Goal: Information Seeking & Learning: Understand process/instructions

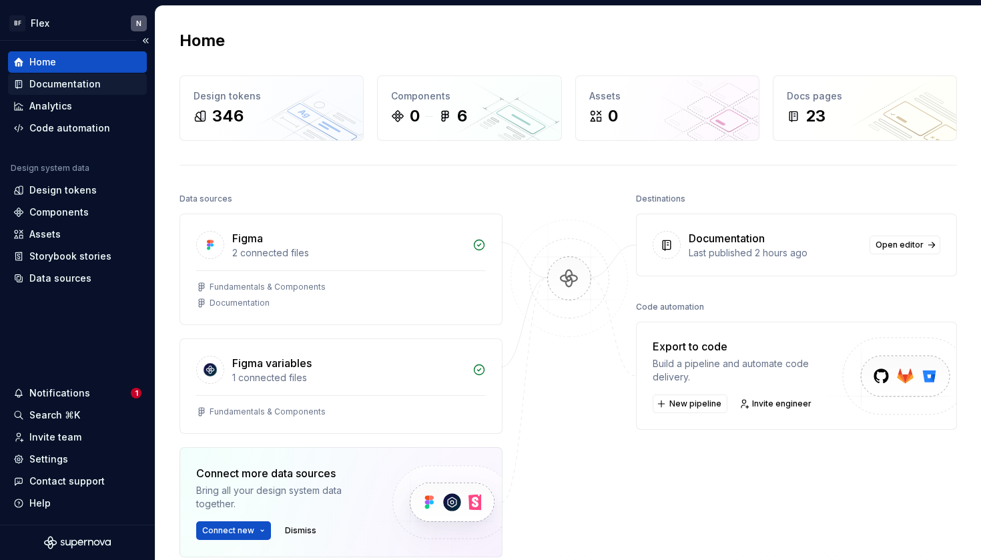
click at [72, 91] on div "Documentation" at bounding box center [77, 83] width 139 height 21
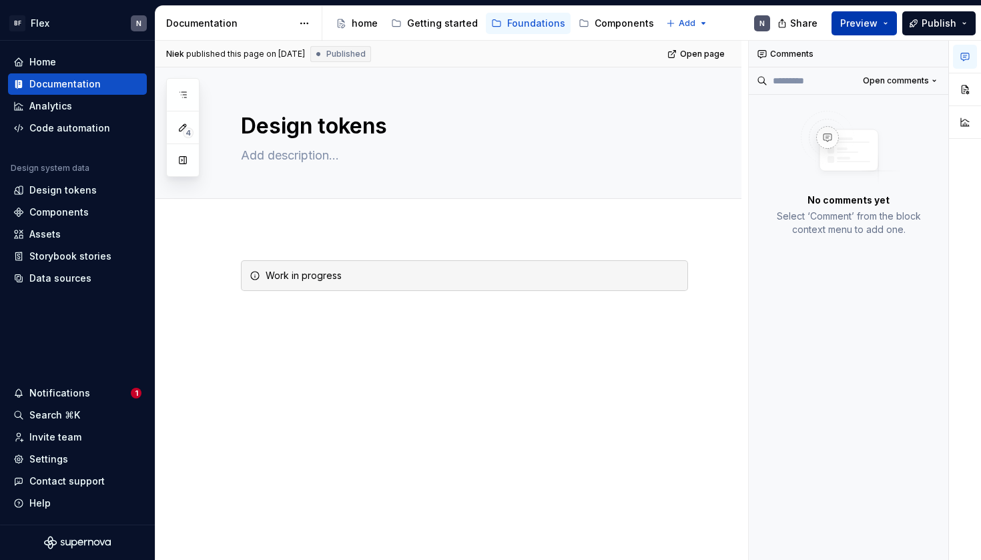
click at [888, 21] on button "Preview" at bounding box center [864, 23] width 65 height 24
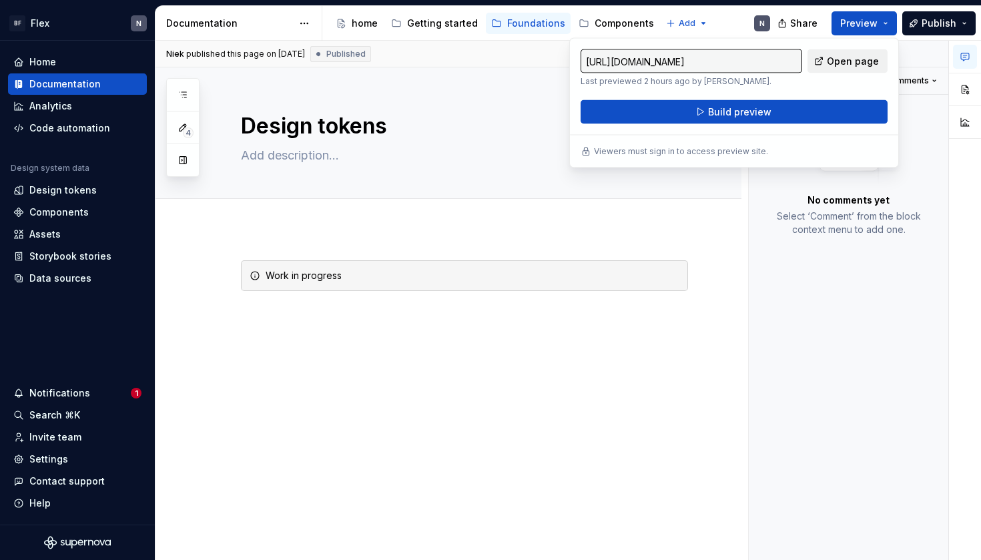
click at [848, 63] on span "Open page" at bounding box center [853, 61] width 52 height 13
click at [599, 27] on div "Components" at bounding box center [624, 23] width 59 height 13
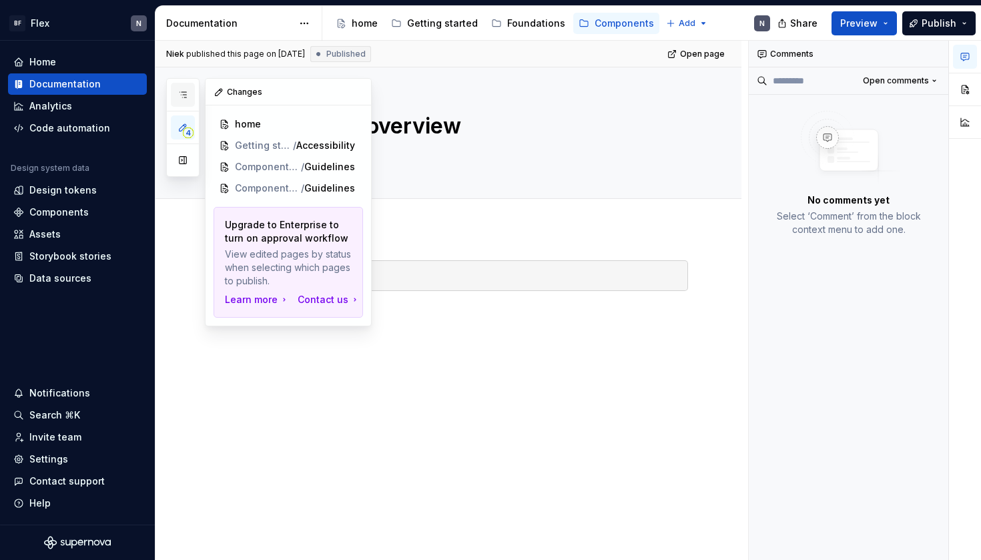
click at [191, 96] on button "button" at bounding box center [183, 95] width 24 height 24
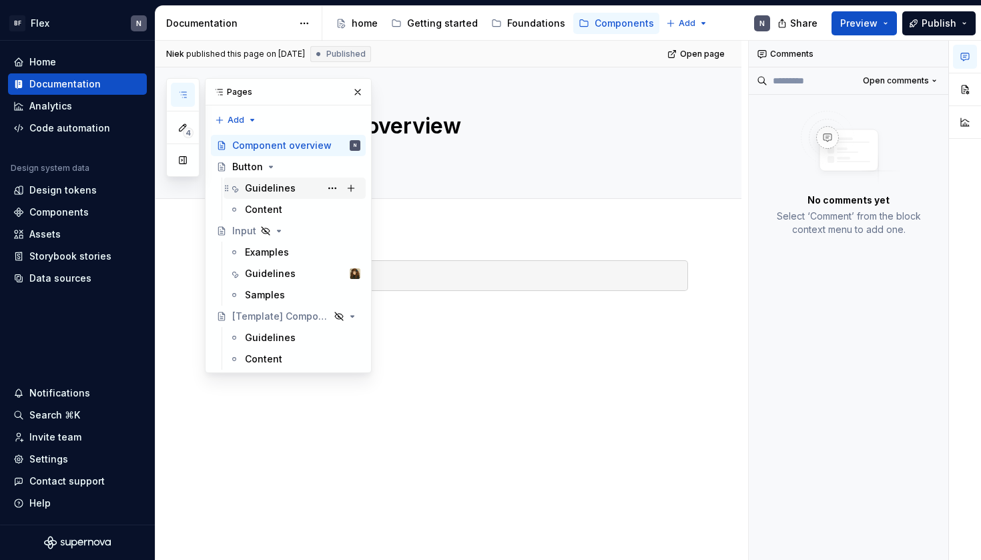
click at [256, 188] on div "Guidelines" at bounding box center [270, 188] width 51 height 13
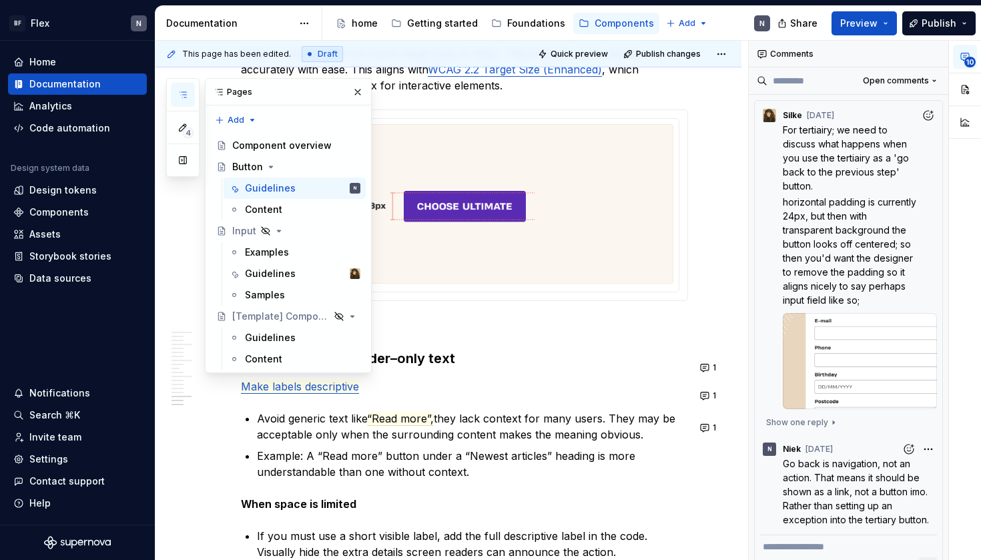
scroll to position [4005, 0]
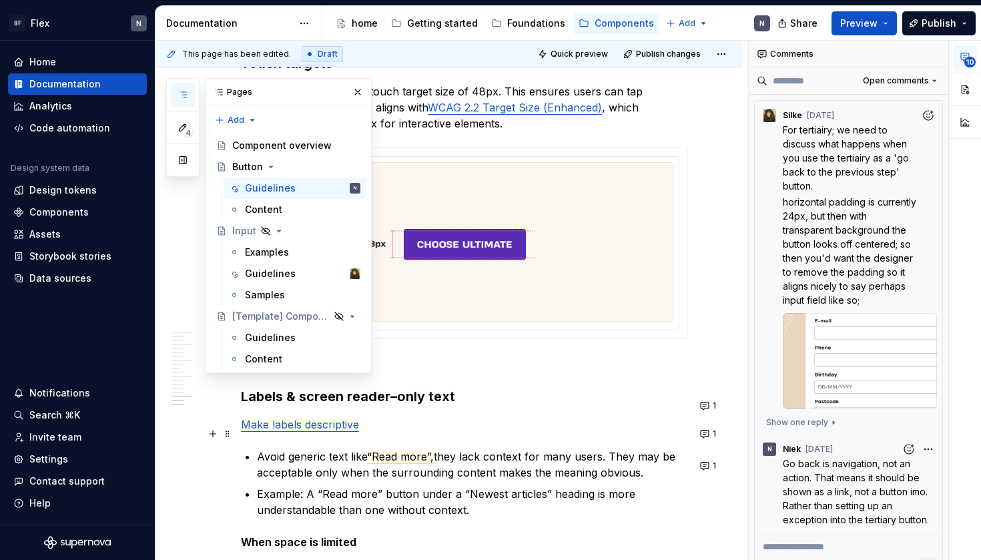
click at [342, 432] on span "Make labels descriptive" at bounding box center [300, 425] width 118 height 14
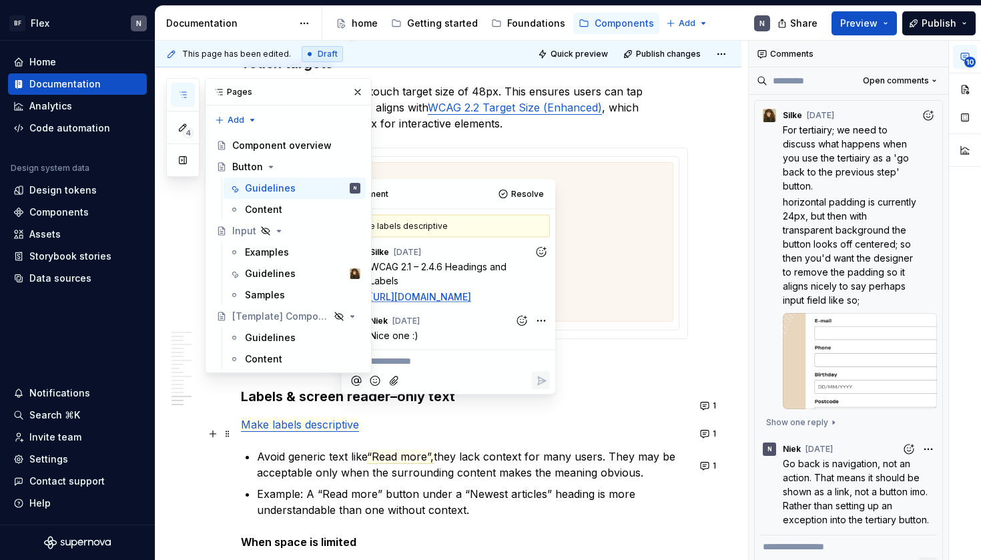
click at [343, 432] on span "Make labels descriptive" at bounding box center [300, 425] width 118 height 14
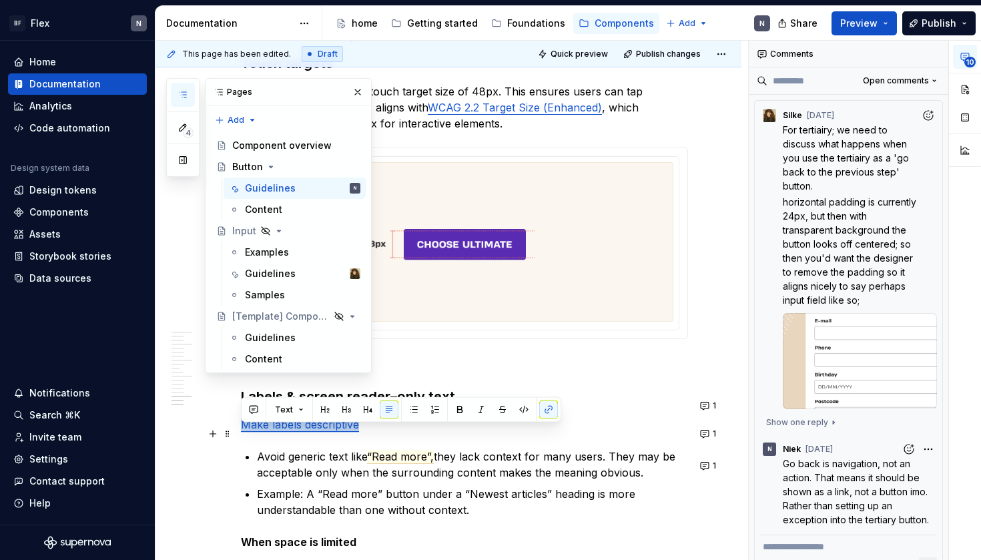
click at [343, 432] on span "Make labels descriptive" at bounding box center [300, 425] width 118 height 14
click at [547, 407] on button "button" at bounding box center [548, 410] width 19 height 19
click at [453, 408] on button "button" at bounding box center [460, 410] width 19 height 19
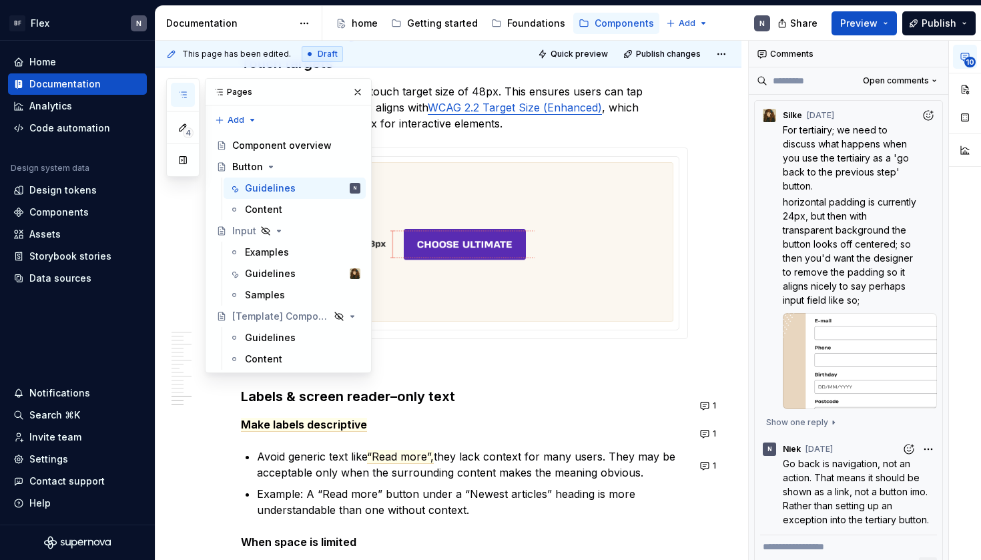
click at [584, 59] on span "Quick preview" at bounding box center [579, 54] width 57 height 11
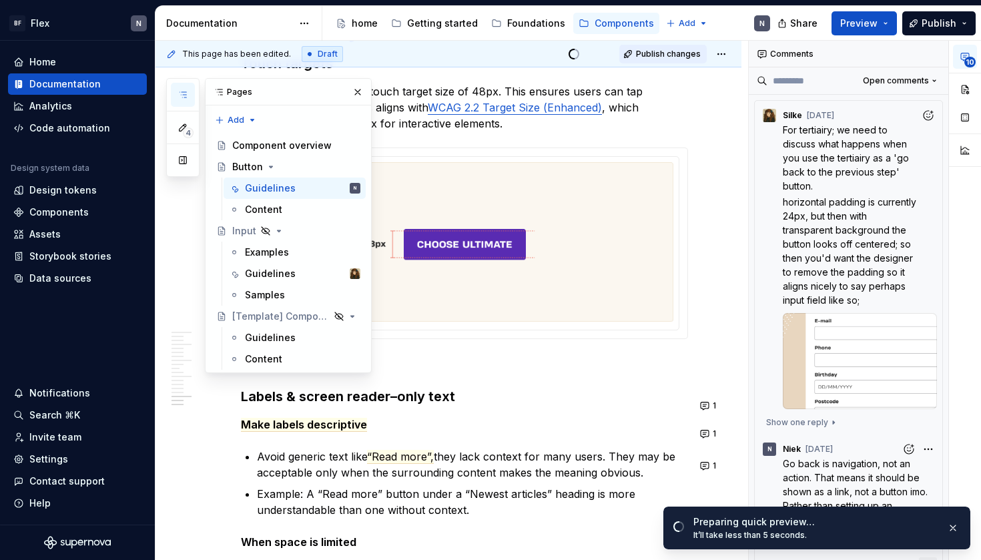
click at [662, 58] on span "Publish changes" at bounding box center [668, 54] width 65 height 11
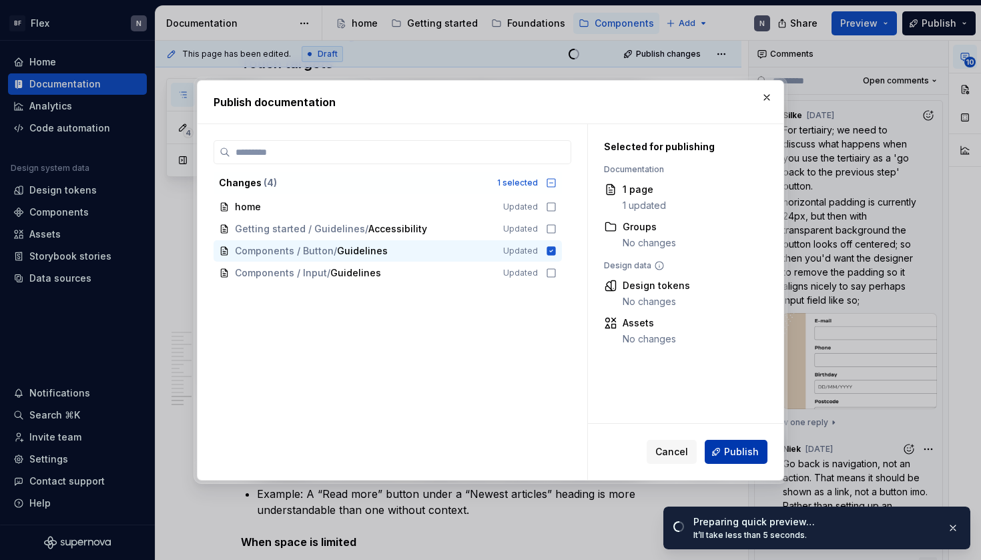
click at [746, 447] on span "Publish" at bounding box center [741, 451] width 35 height 13
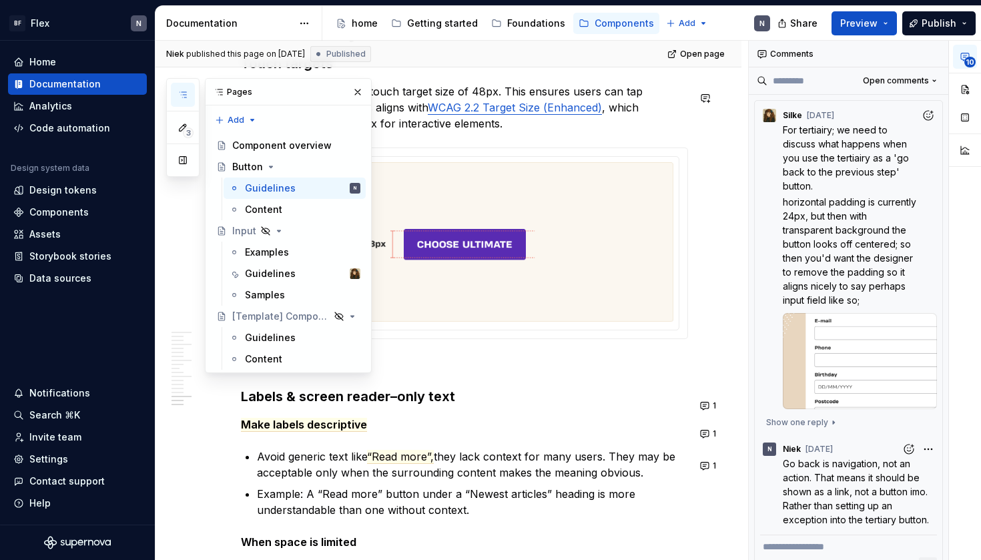
type textarea "*"
